Goal: Information Seeking & Learning: Learn about a topic

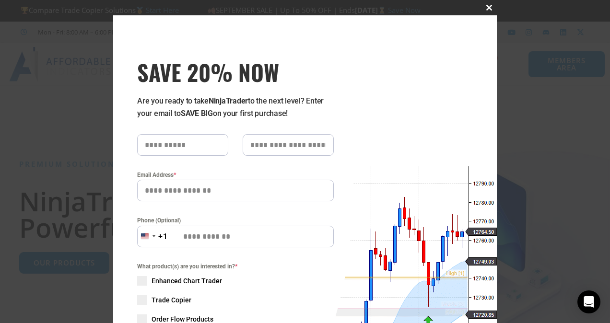
click at [486, 6] on span "SAVE 20% NOW popup" at bounding box center [489, 8] width 15 height 6
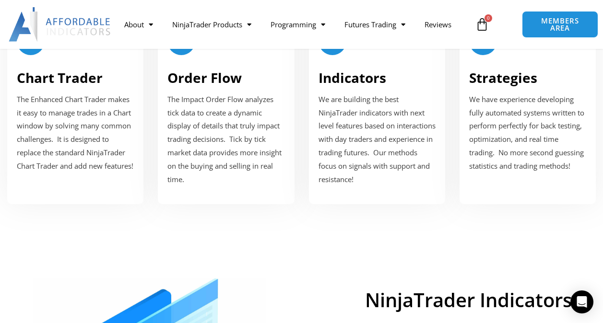
scroll to position [1264, 0]
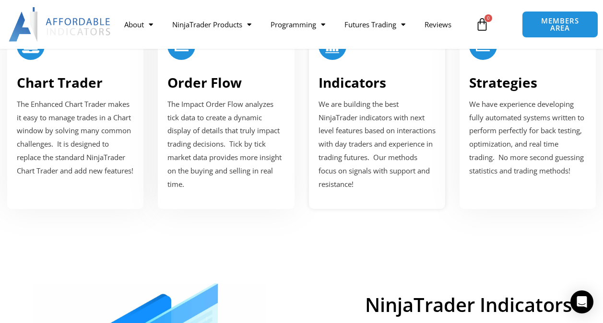
click at [378, 130] on span "We are building the best NinjaTrader indicators with next level features based …" at bounding box center [377, 144] width 117 height 90
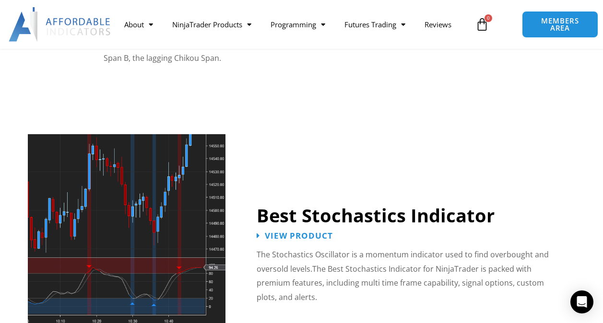
scroll to position [1915, 0]
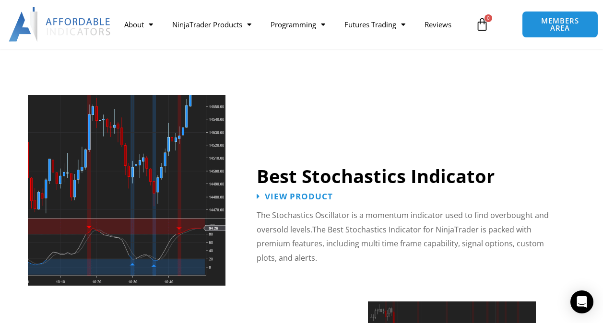
click at [170, 194] on img at bounding box center [127, 190] width 198 height 191
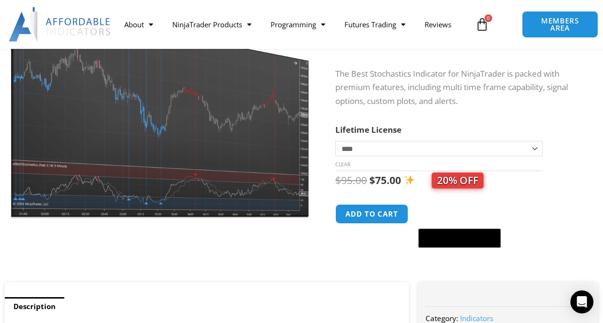
scroll to position [125, 0]
